Goal: Information Seeking & Learning: Learn about a topic

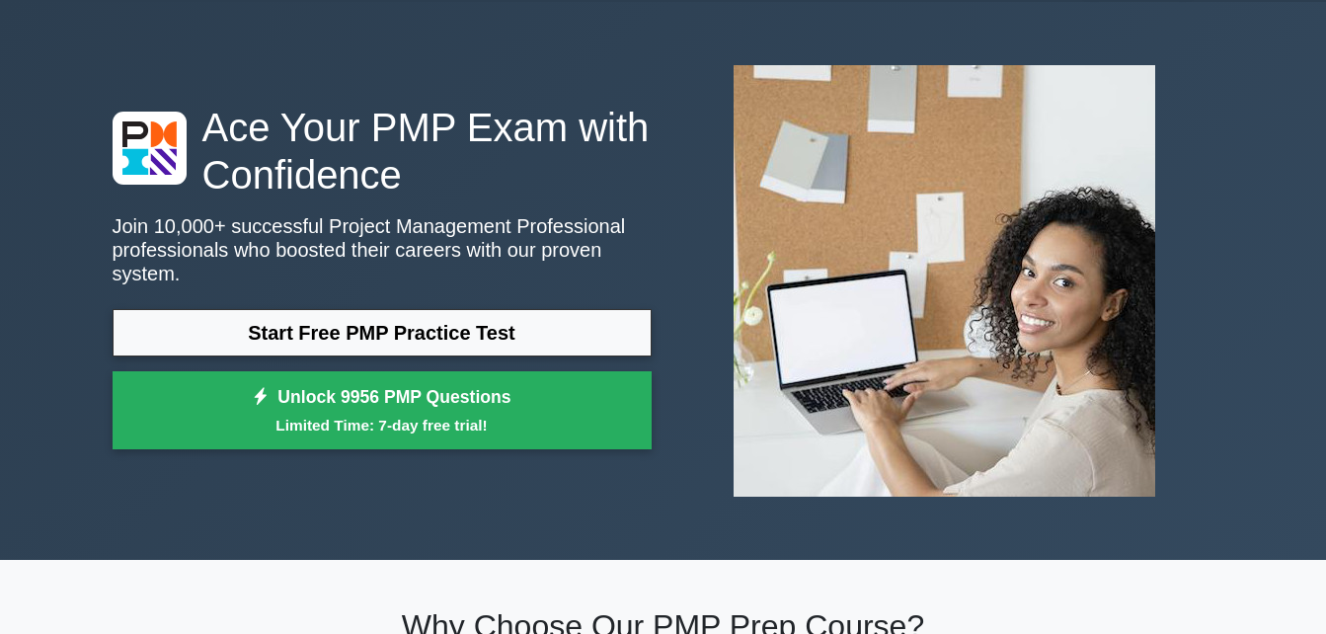
scroll to position [55, 0]
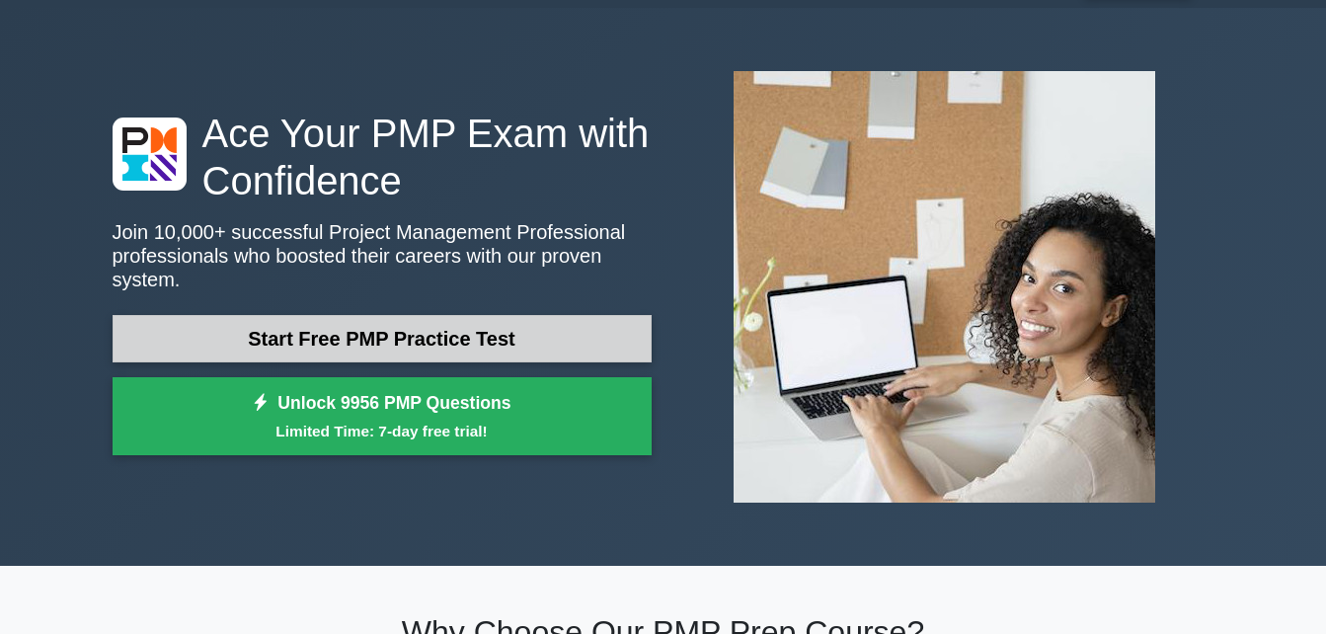
click at [517, 333] on link "Start Free PMP Practice Test" at bounding box center [382, 338] width 539 height 47
